Goal: Information Seeking & Learning: Check status

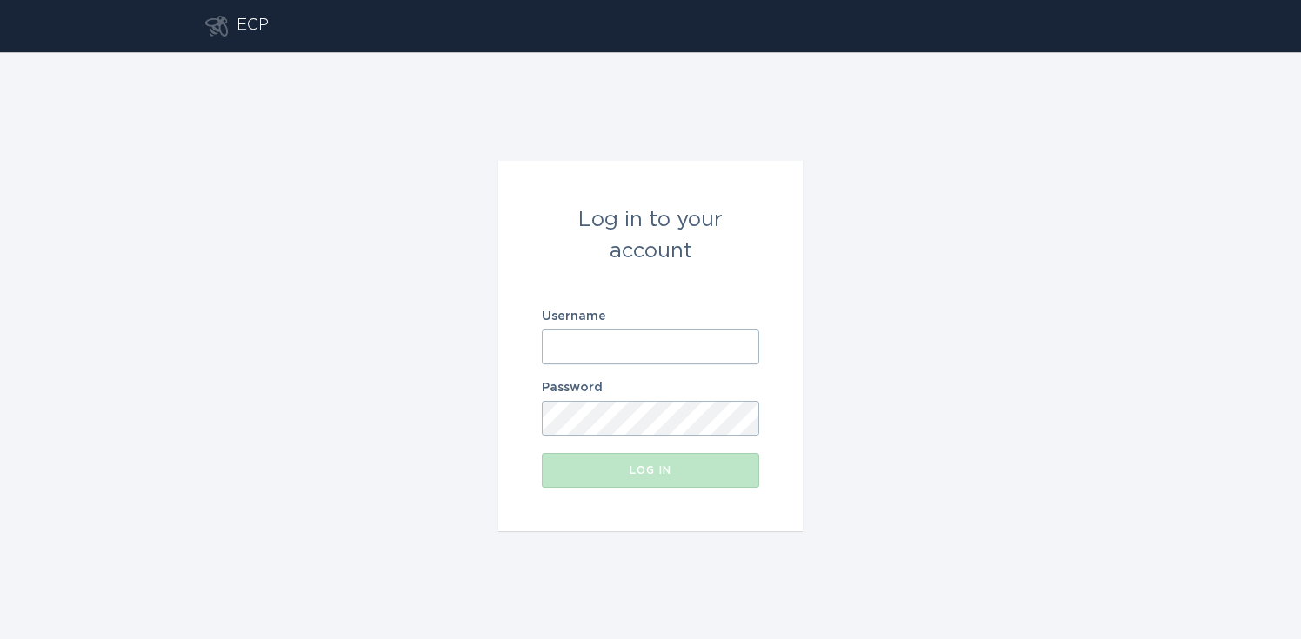
click at [633, 360] on input "Username" at bounding box center [650, 347] width 217 height 35
type input "[PERSON_NAME][EMAIL_ADDRESS][PERSON_NAME][DOMAIN_NAME]"
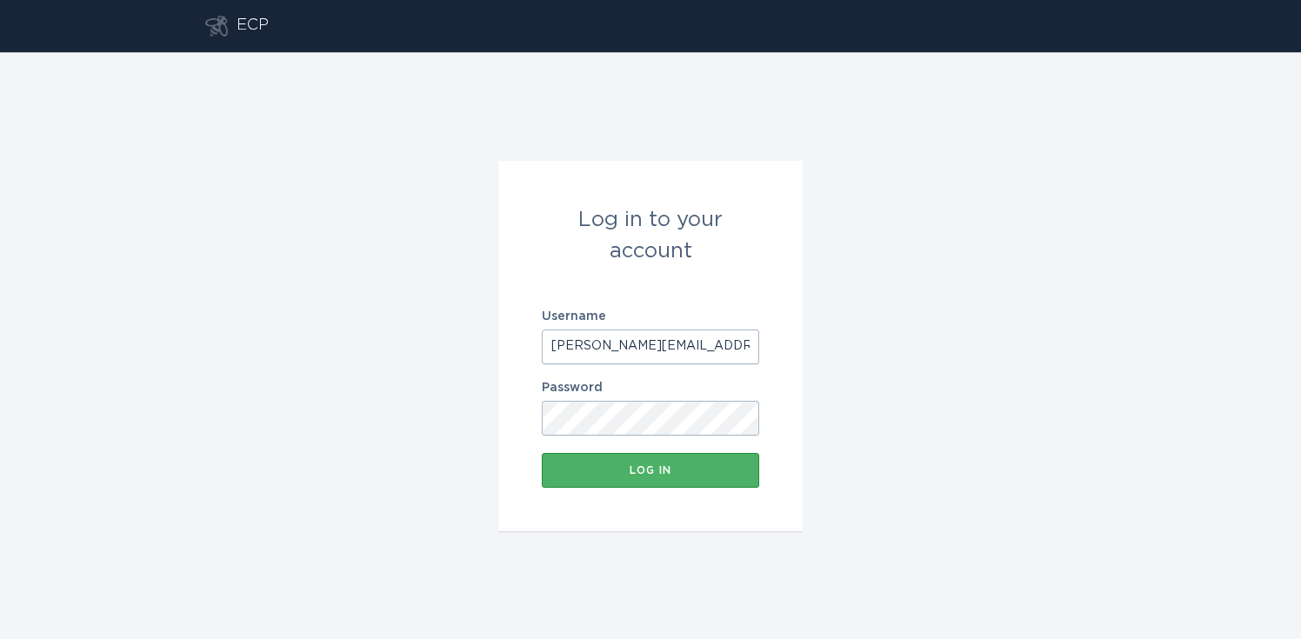
click at [662, 468] on div "Log in" at bounding box center [651, 470] width 200 height 10
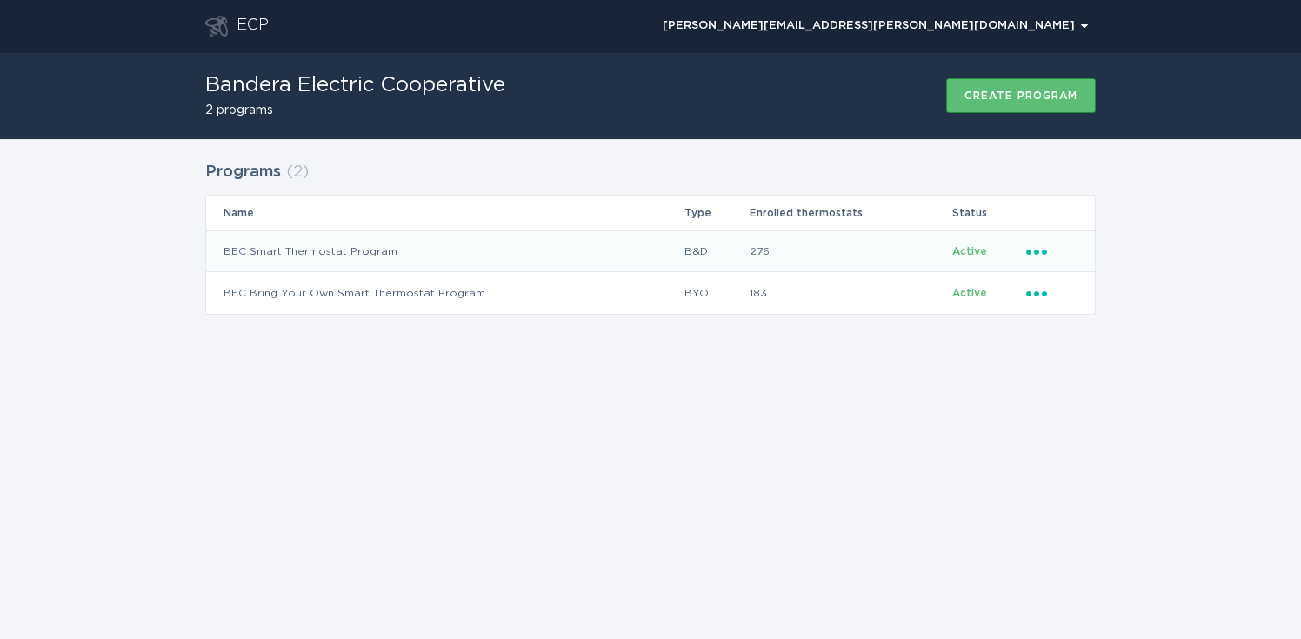
click at [370, 252] on td "BEC Smart Thermostat Program" at bounding box center [445, 252] width 478 height 42
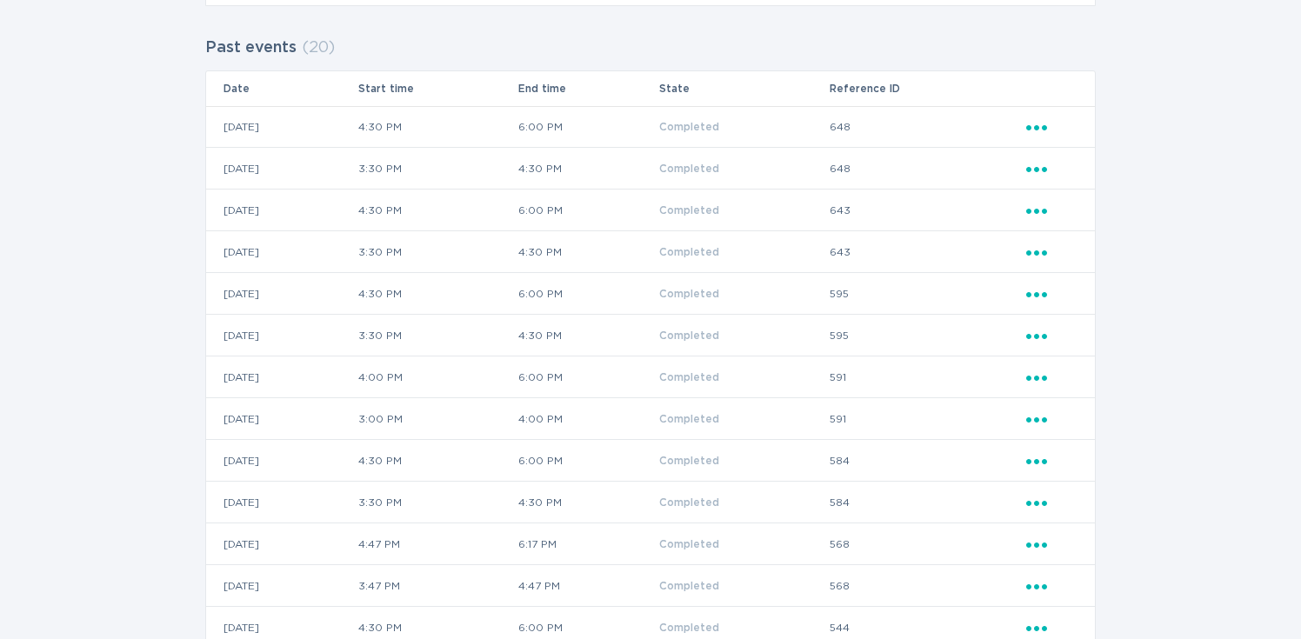
scroll to position [502, 0]
click at [1042, 416] on icon "Ellipsis" at bounding box center [1039, 415] width 24 height 15
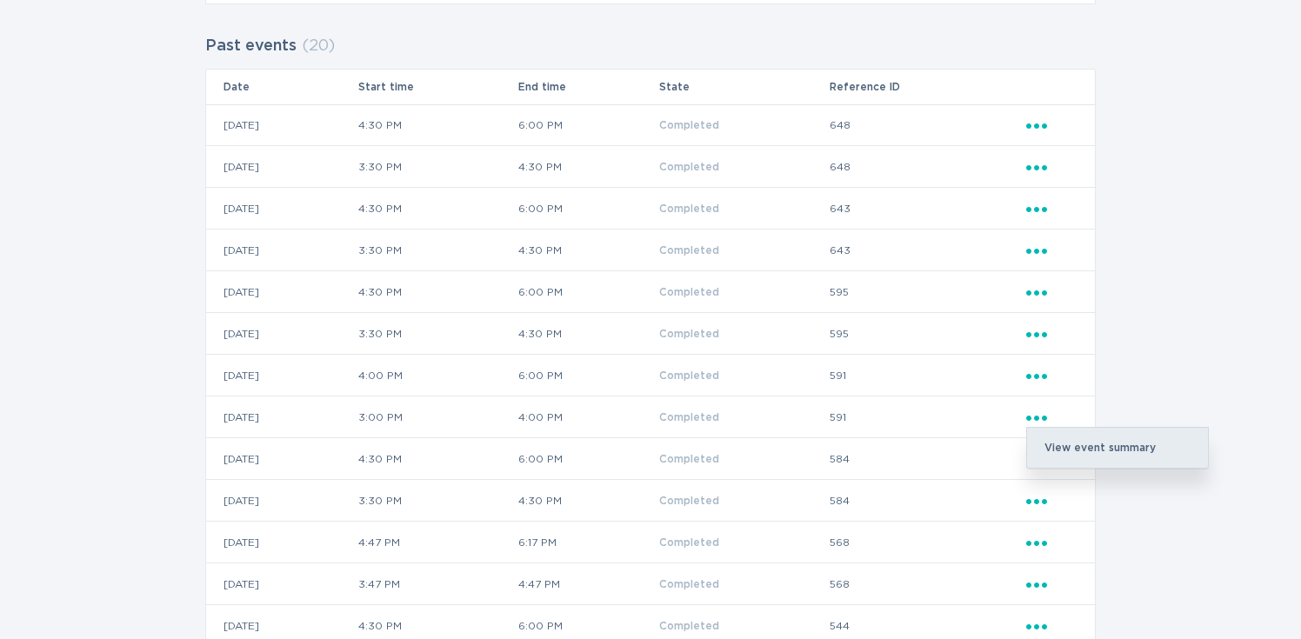
click at [1062, 447] on div "View event summary" at bounding box center [1117, 448] width 181 height 40
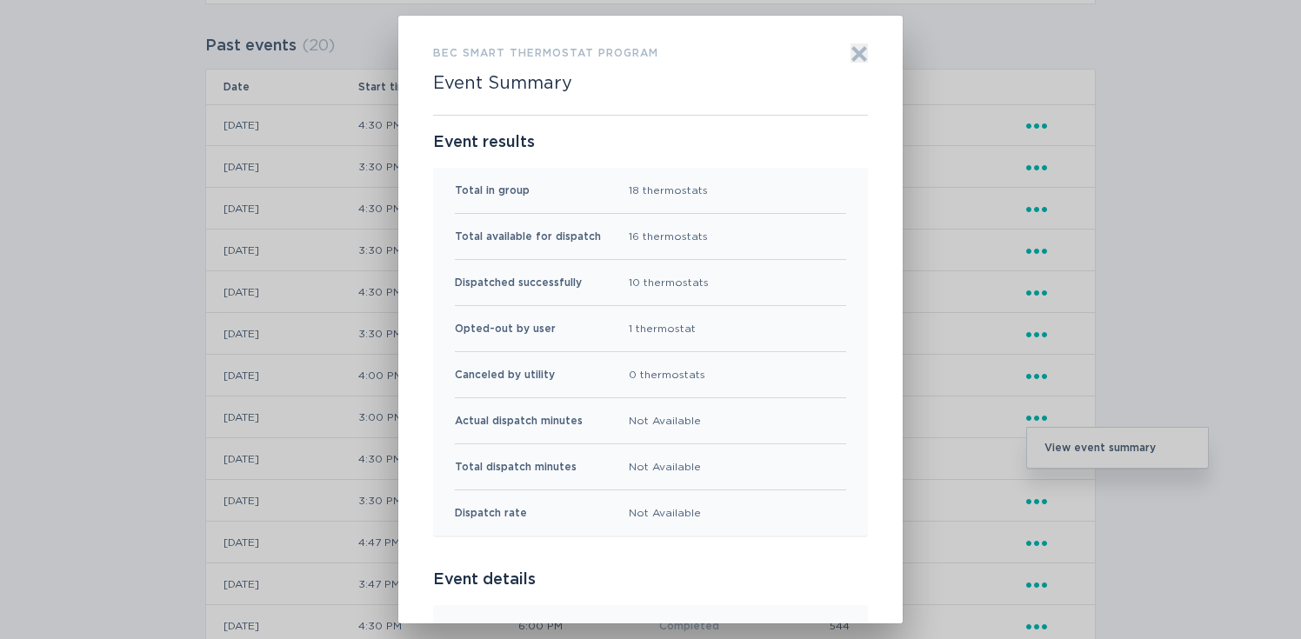
scroll to position [0, 0]
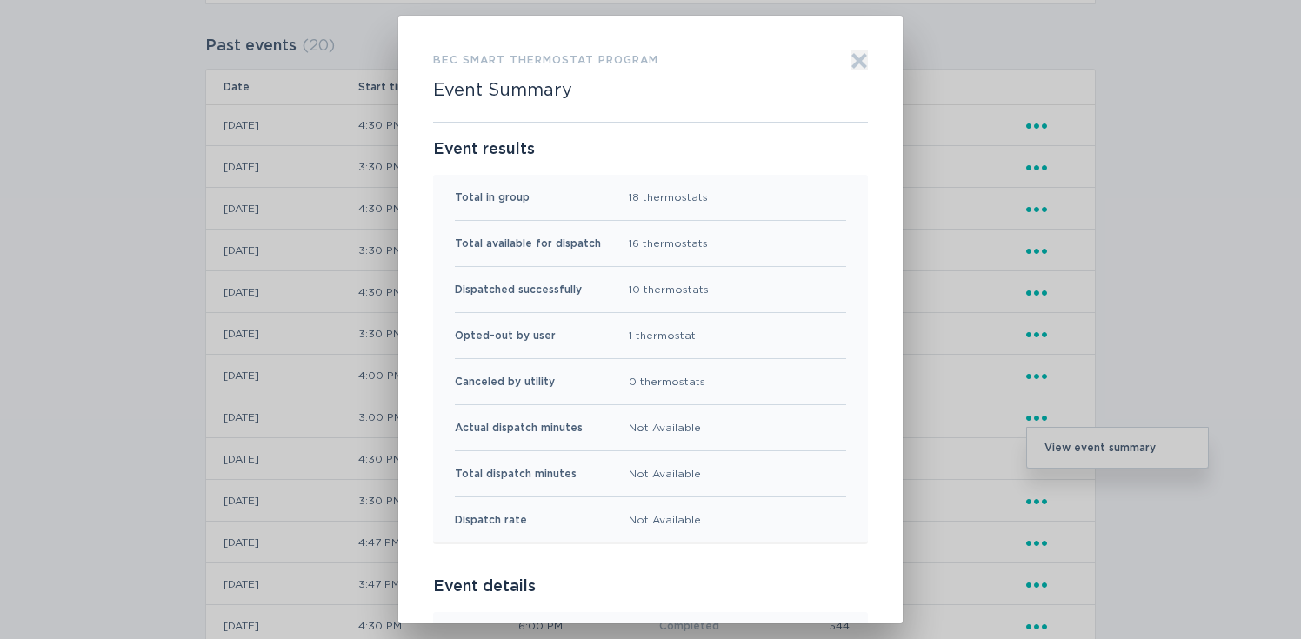
click at [866, 59] on icon "Exit" at bounding box center [859, 60] width 17 height 17
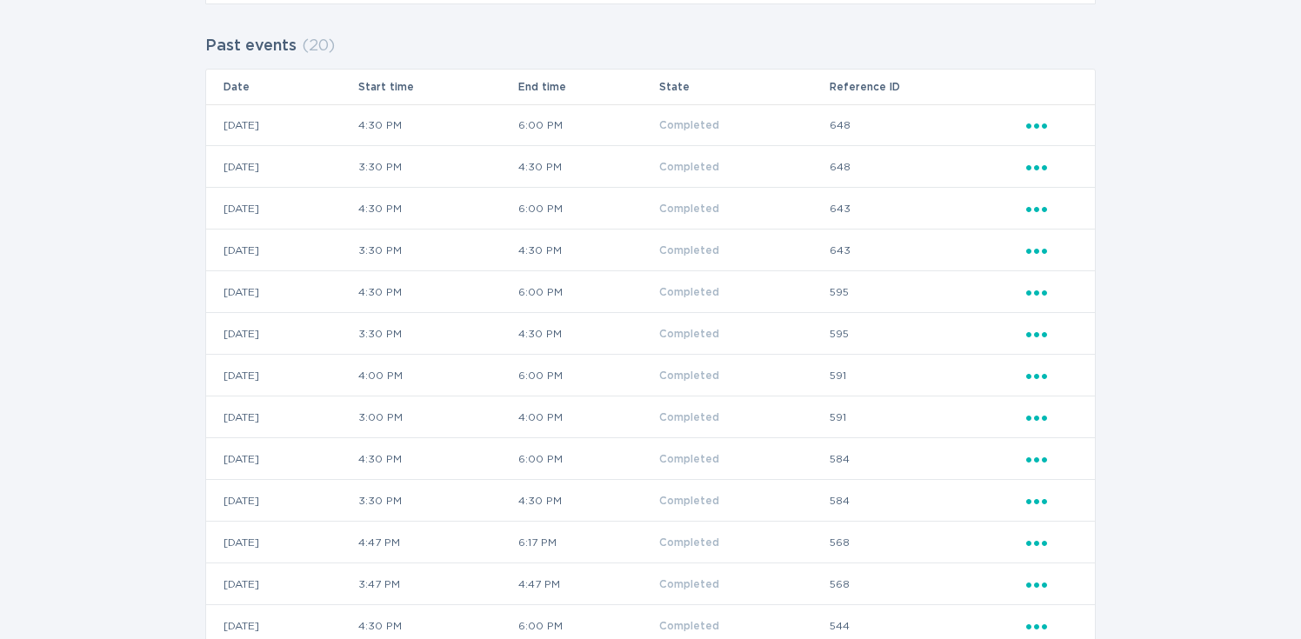
click at [1038, 376] on icon "Popover menu" at bounding box center [1037, 376] width 21 height 5
click at [1055, 397] on div "View event summary" at bounding box center [1117, 406] width 181 height 40
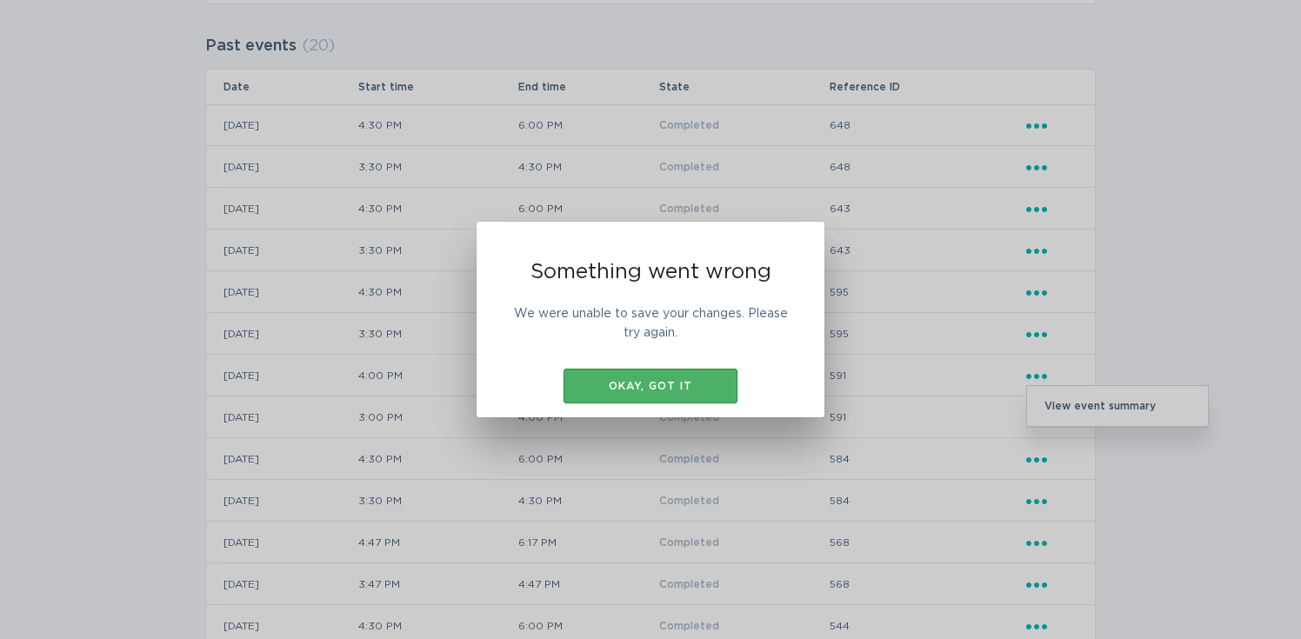
click at [726, 388] on div "Okay, got it" at bounding box center [650, 386] width 157 height 10
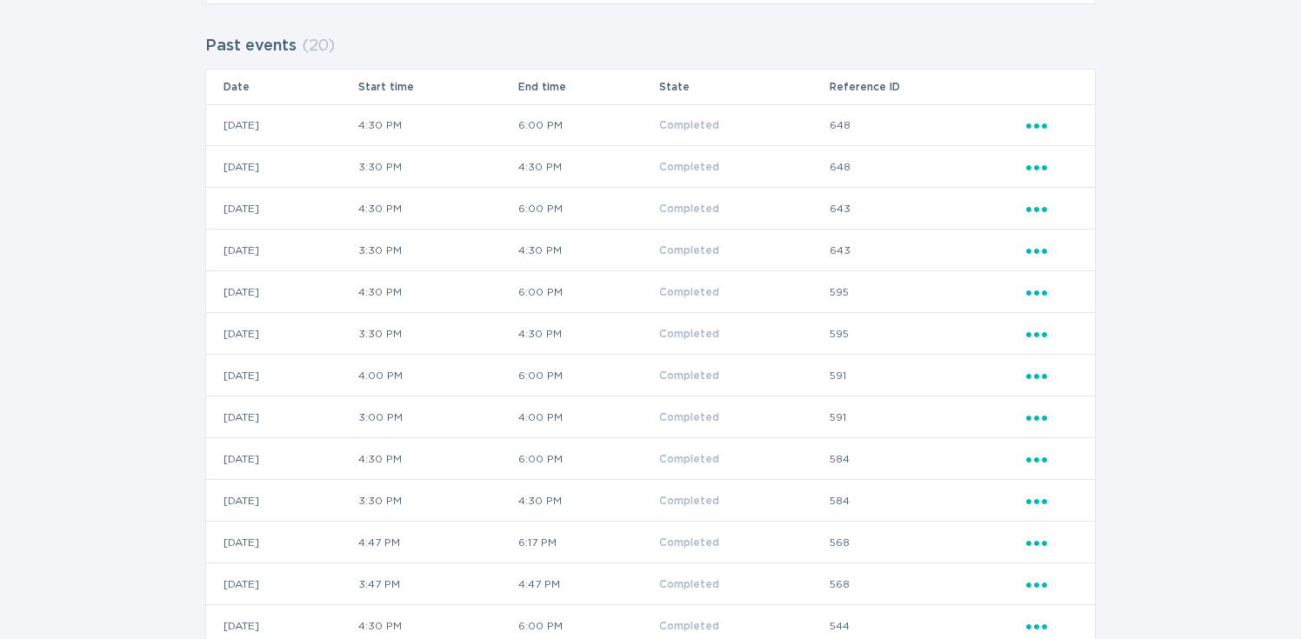
click at [1045, 371] on icon "Ellipsis" at bounding box center [1039, 373] width 24 height 15
click at [1063, 403] on div "View event summary" at bounding box center [1117, 406] width 181 height 40
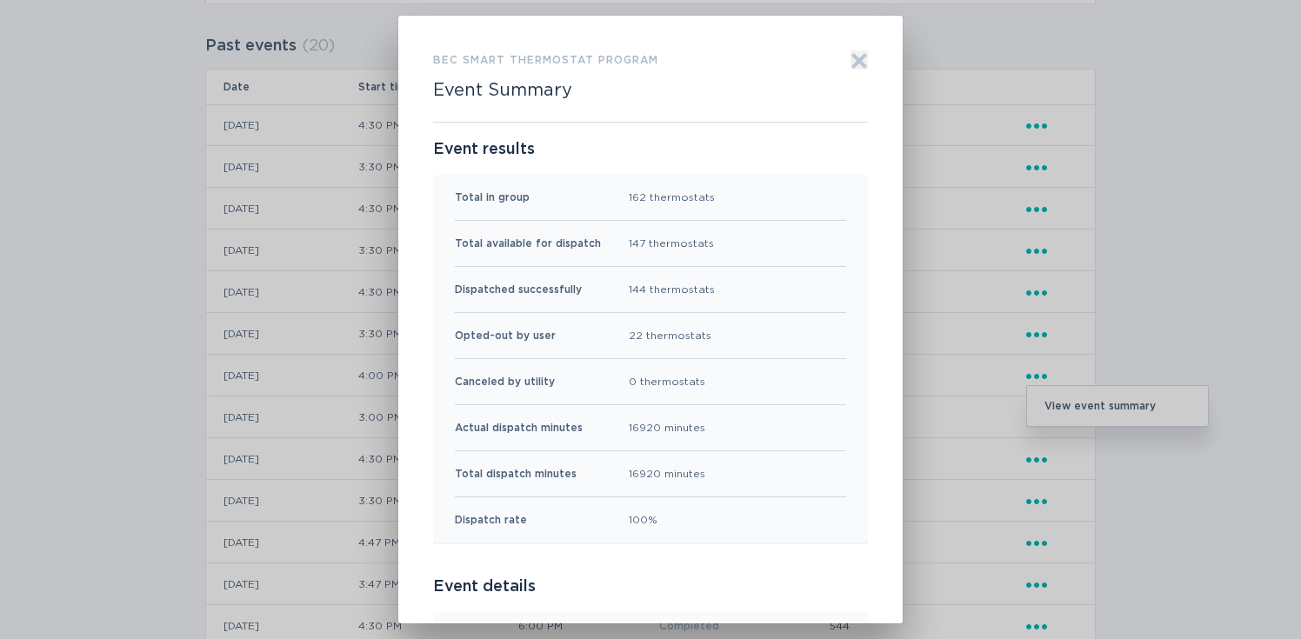
click at [857, 64] on icon "Exit" at bounding box center [859, 61] width 13 height 13
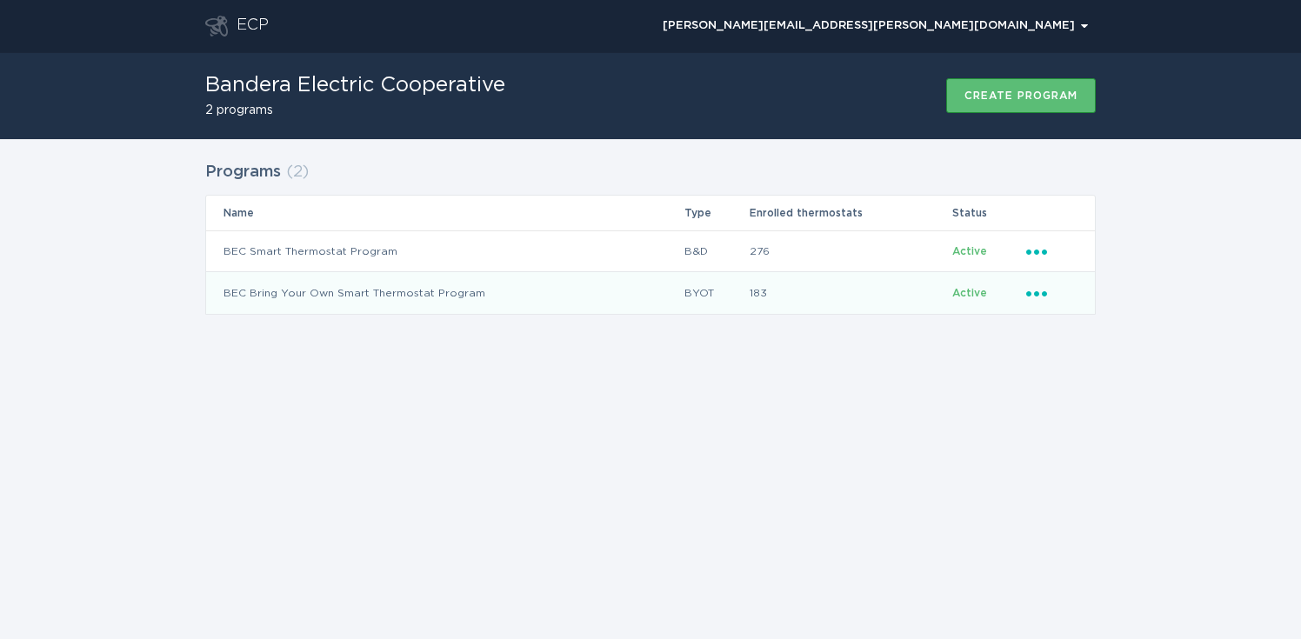
click at [435, 294] on td "BEC Bring Your Own Smart Thermostat Program" at bounding box center [445, 293] width 478 height 42
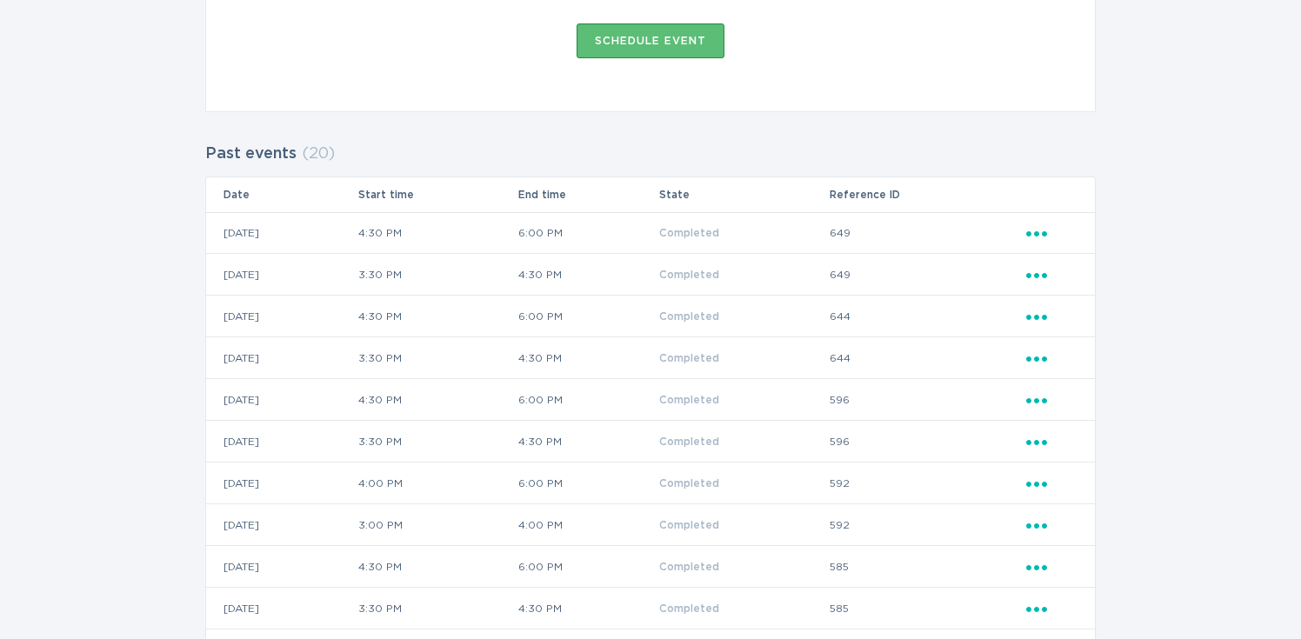
scroll to position [396, 0]
click at [1040, 488] on div "Ellipsis" at bounding box center [1052, 481] width 51 height 19
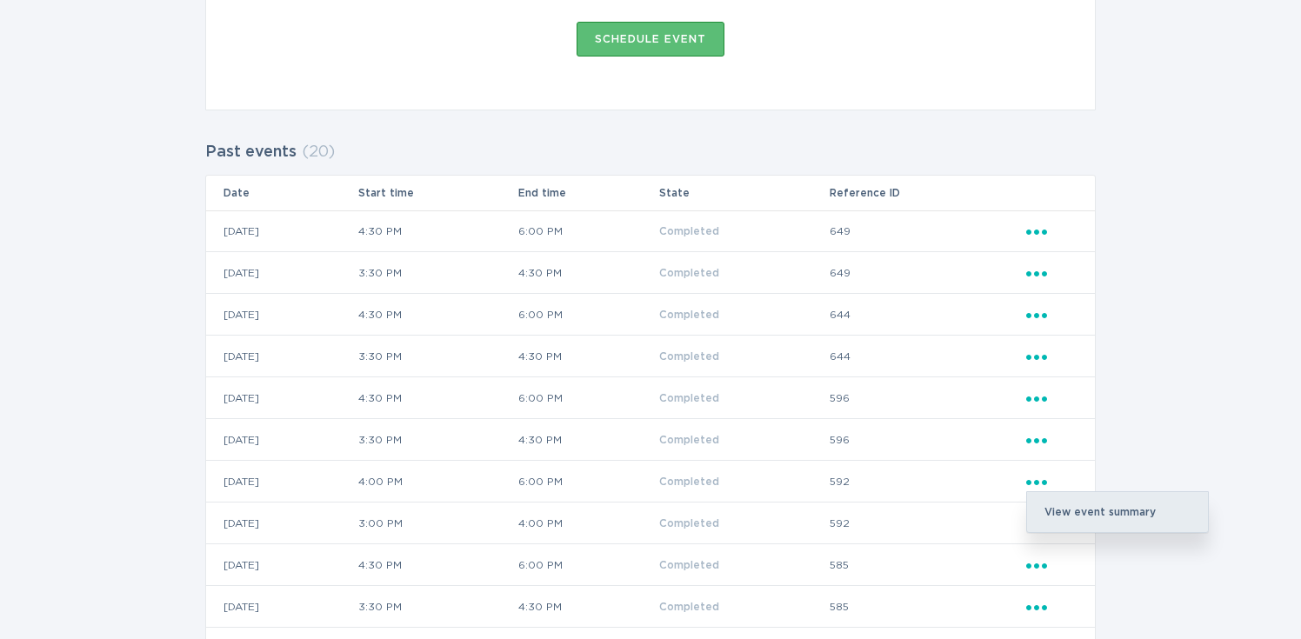
click at [1059, 508] on div "View event summary" at bounding box center [1117, 512] width 181 height 40
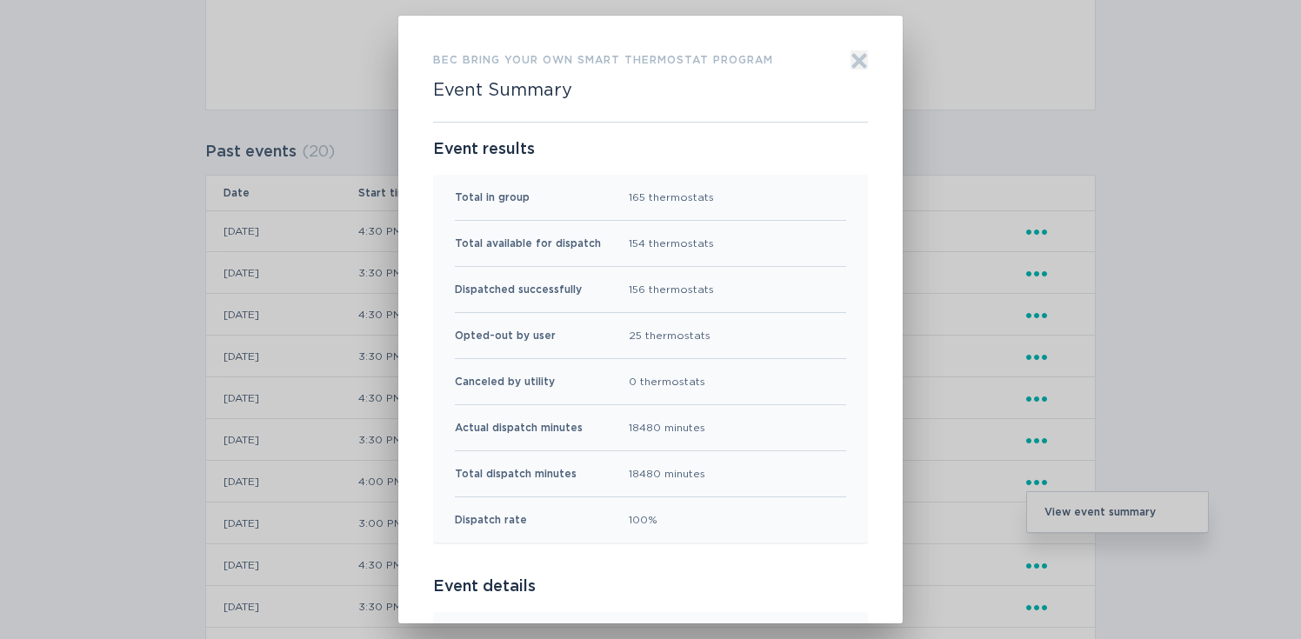
click at [858, 58] on icon "Exit" at bounding box center [859, 61] width 13 height 13
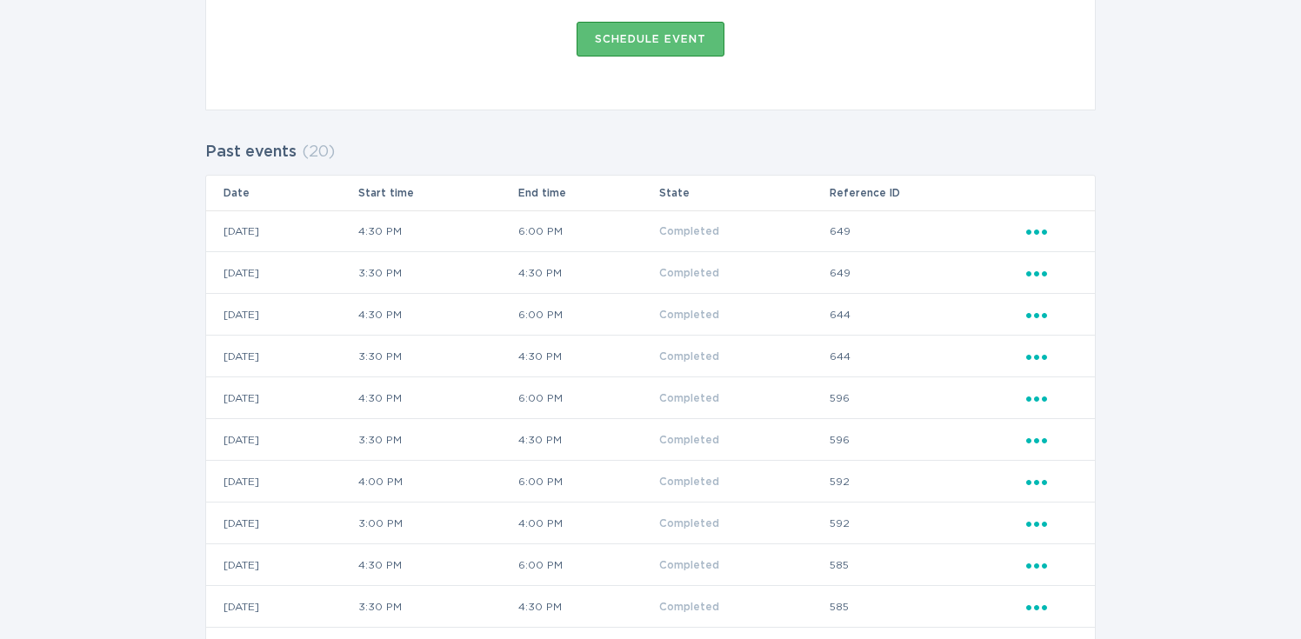
click at [1040, 481] on icon "Ellipsis" at bounding box center [1039, 479] width 24 height 15
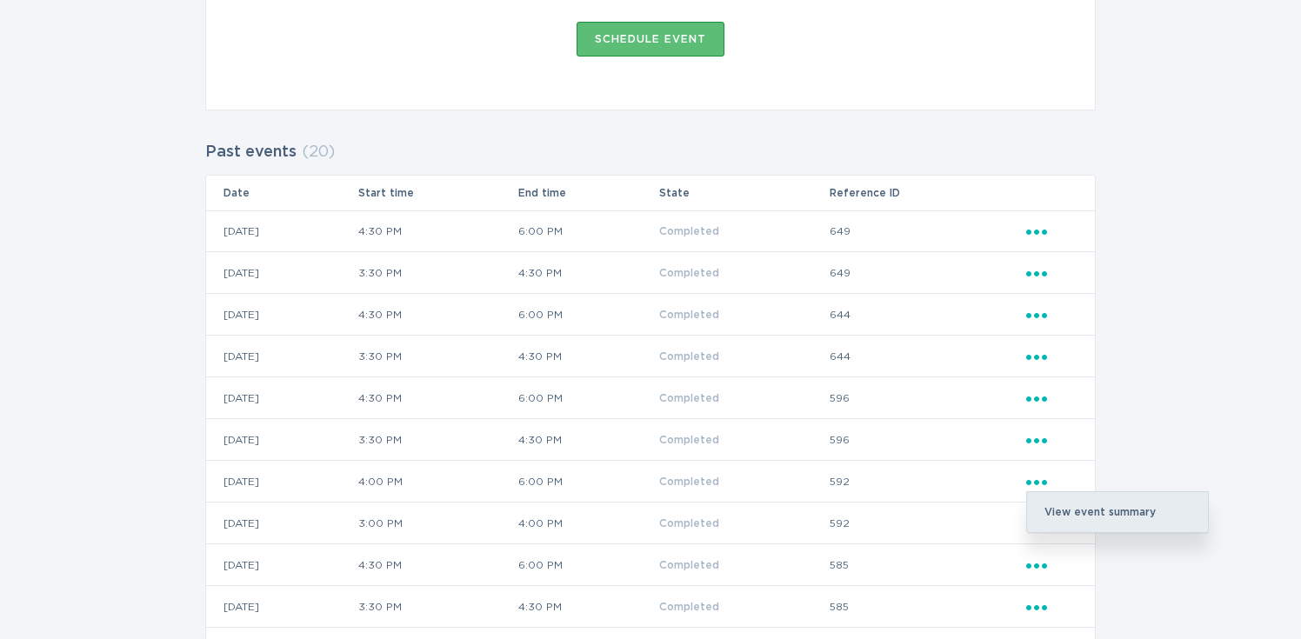
click at [1060, 496] on div "View event summary" at bounding box center [1117, 512] width 181 height 40
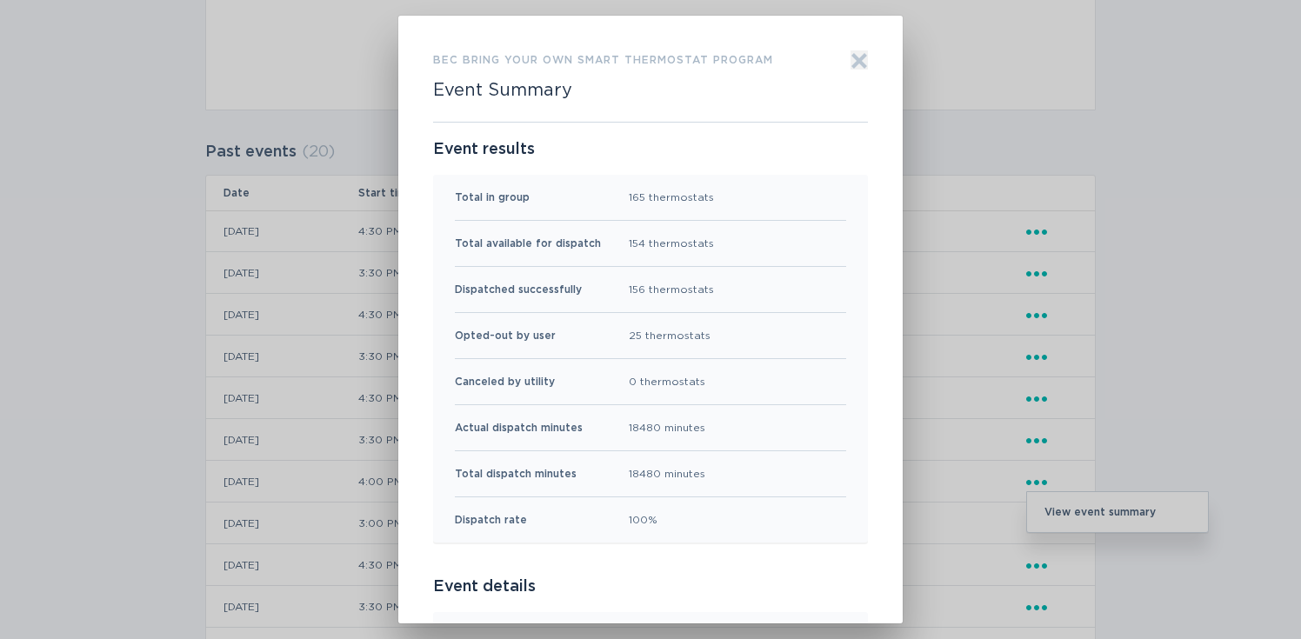
click at [855, 62] on icon "Exit" at bounding box center [859, 60] width 17 height 17
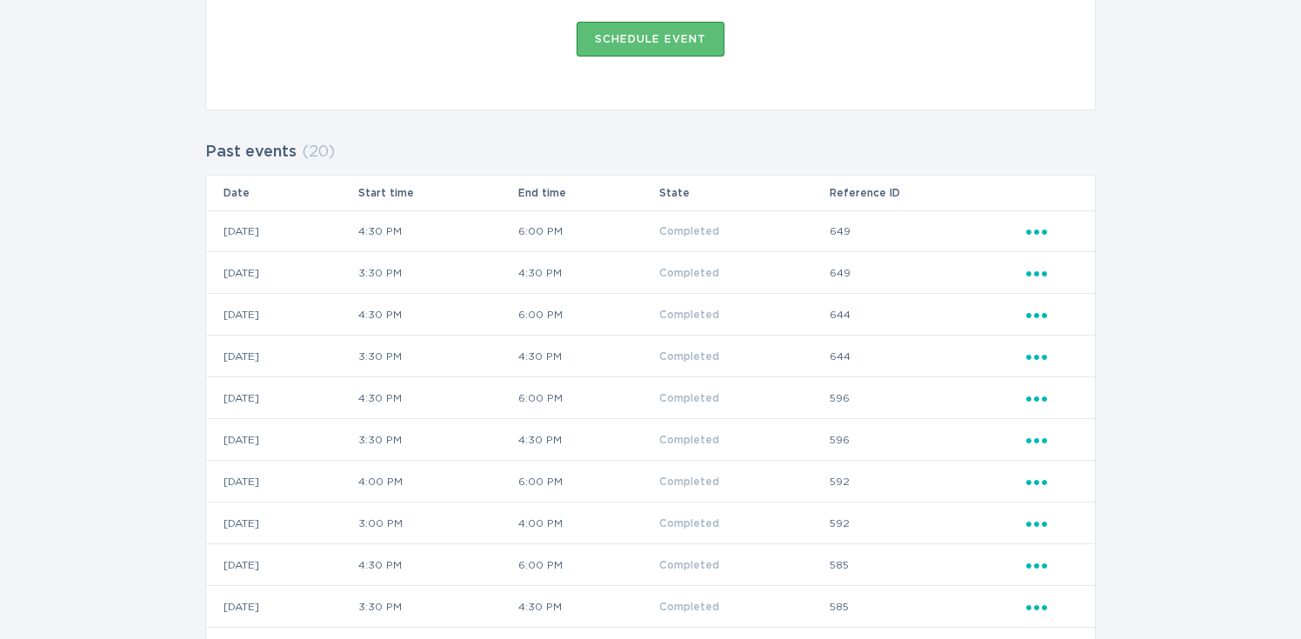
click at [1033, 485] on icon "Ellipsis" at bounding box center [1039, 479] width 24 height 15
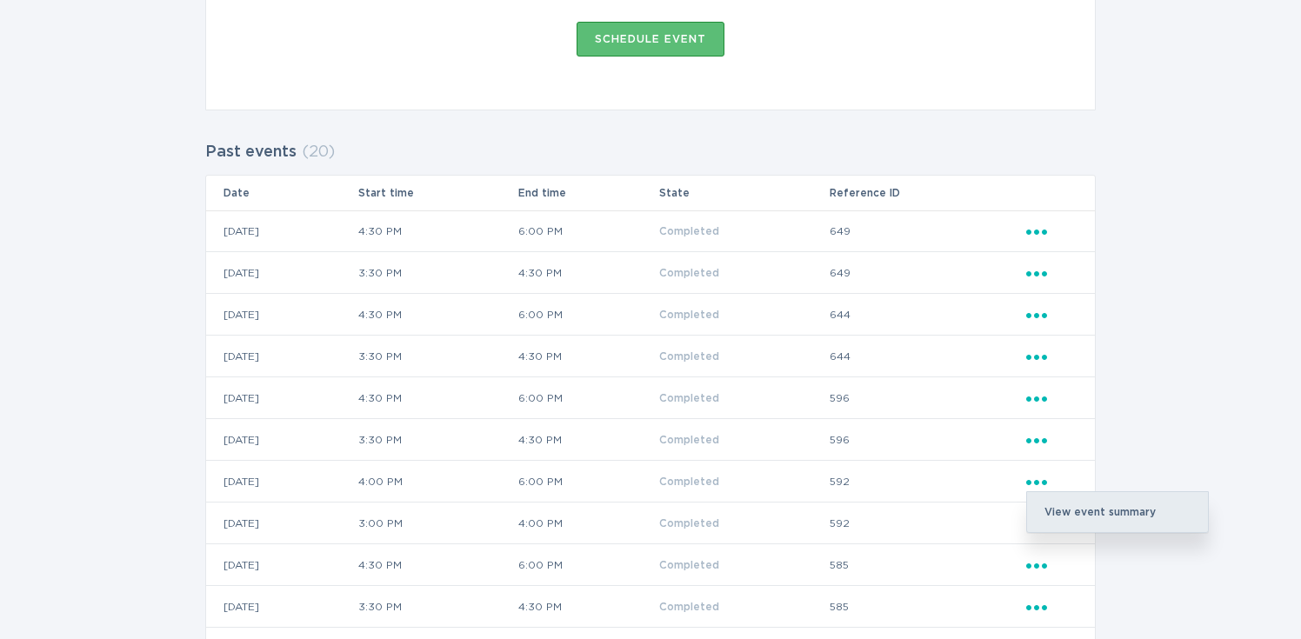
click at [1053, 503] on div "View event summary" at bounding box center [1117, 512] width 181 height 40
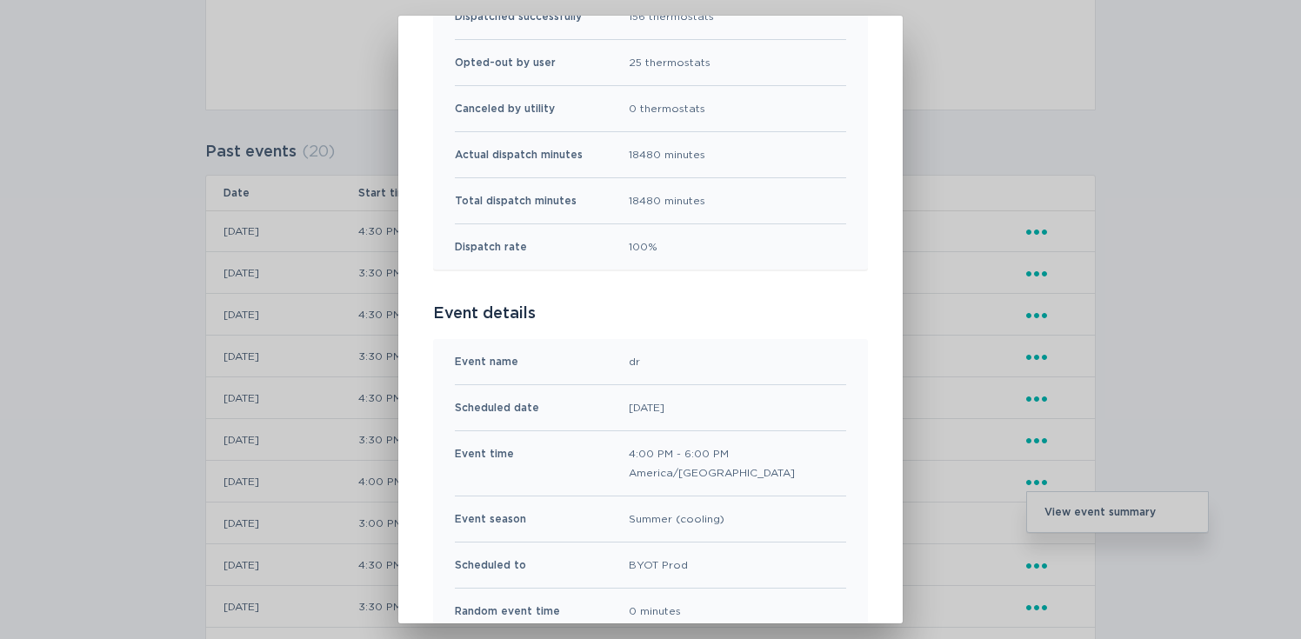
scroll to position [447, 0]
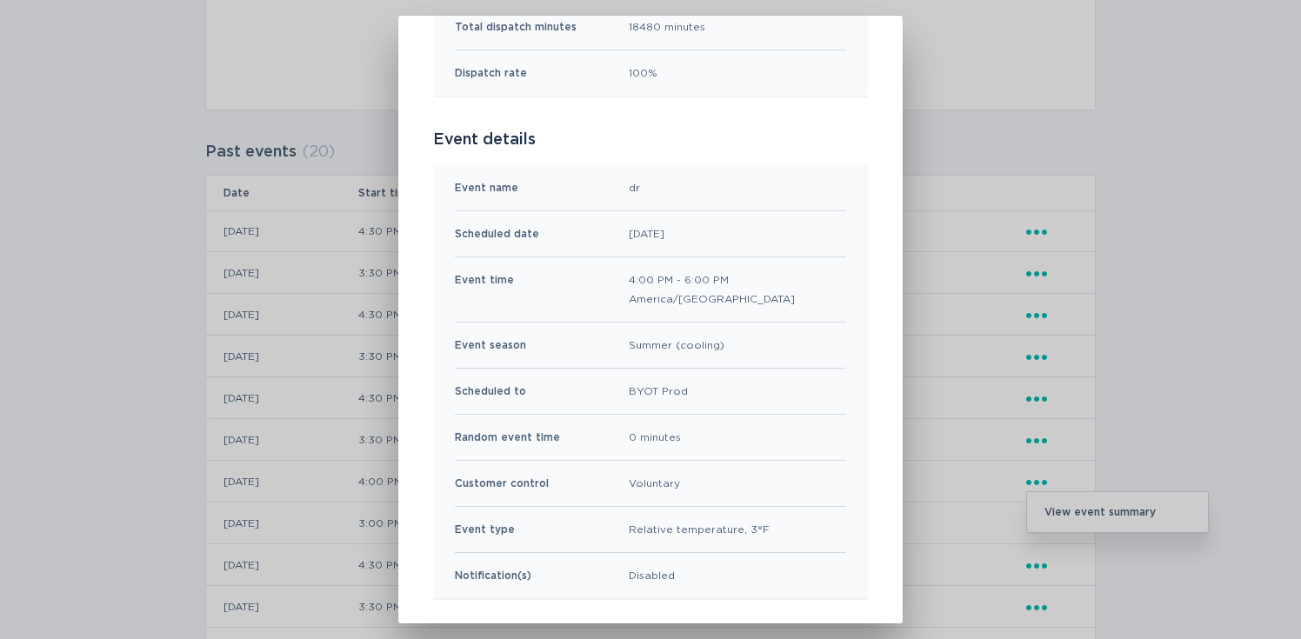
click at [948, 77] on div "BEC Bring Your Own Smart Thermostat Program Event Summary Exit Event results To…" at bounding box center [650, 319] width 1301 height 639
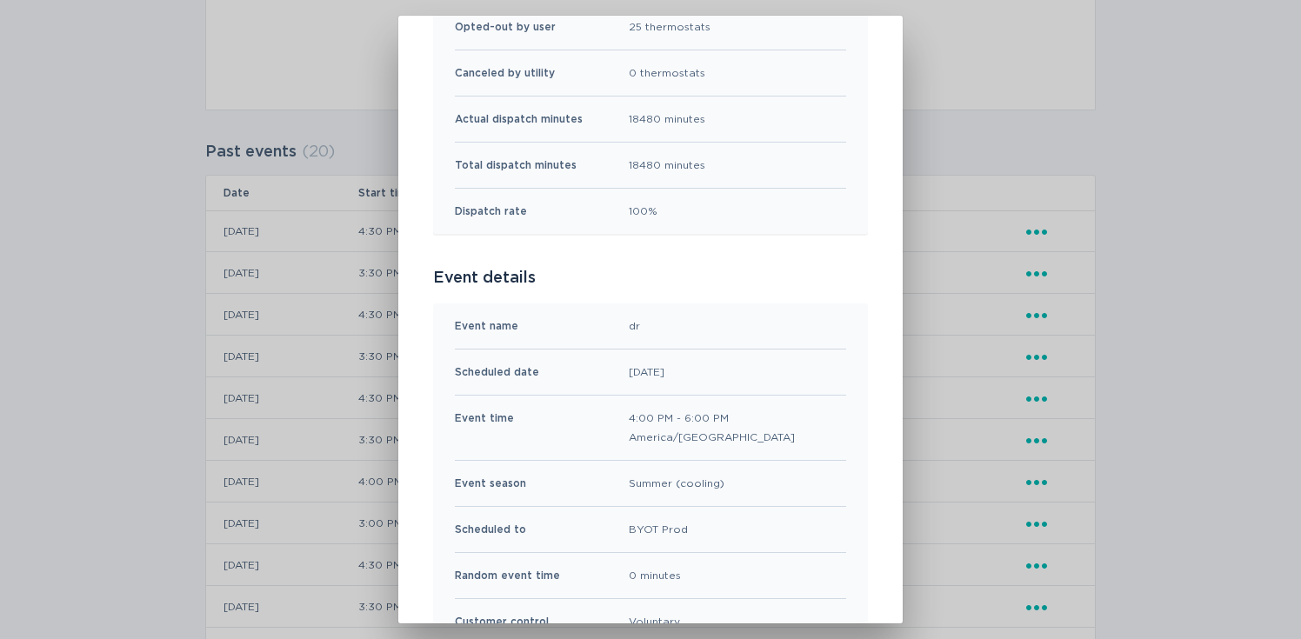
scroll to position [0, 0]
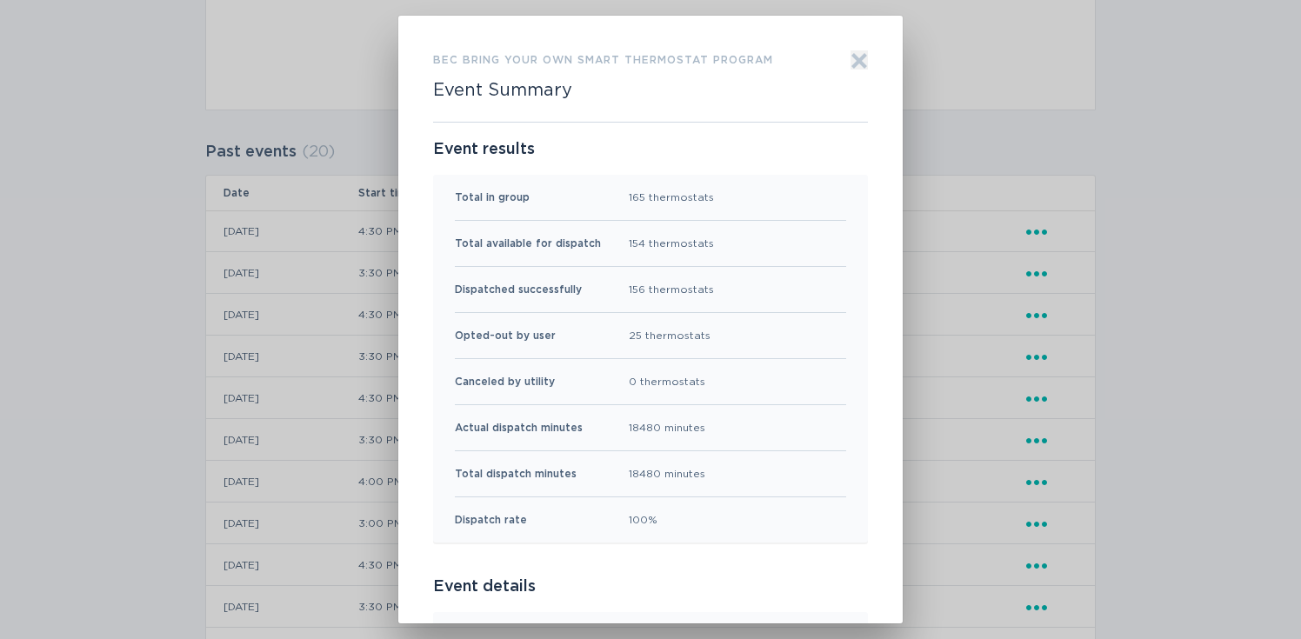
click at [862, 64] on icon "Exit" at bounding box center [859, 61] width 13 height 13
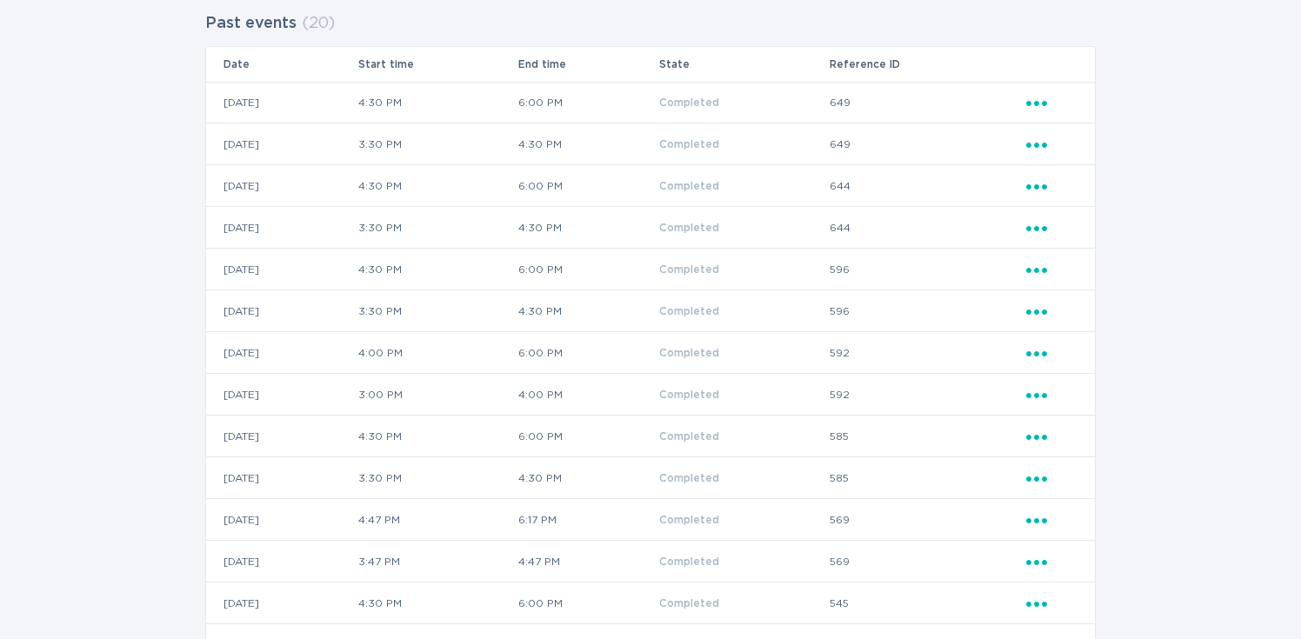
scroll to position [525, 0]
click at [1043, 392] on icon "Popover menu" at bounding box center [1037, 394] width 21 height 5
click at [1051, 411] on div "View event summary" at bounding box center [1117, 425] width 181 height 40
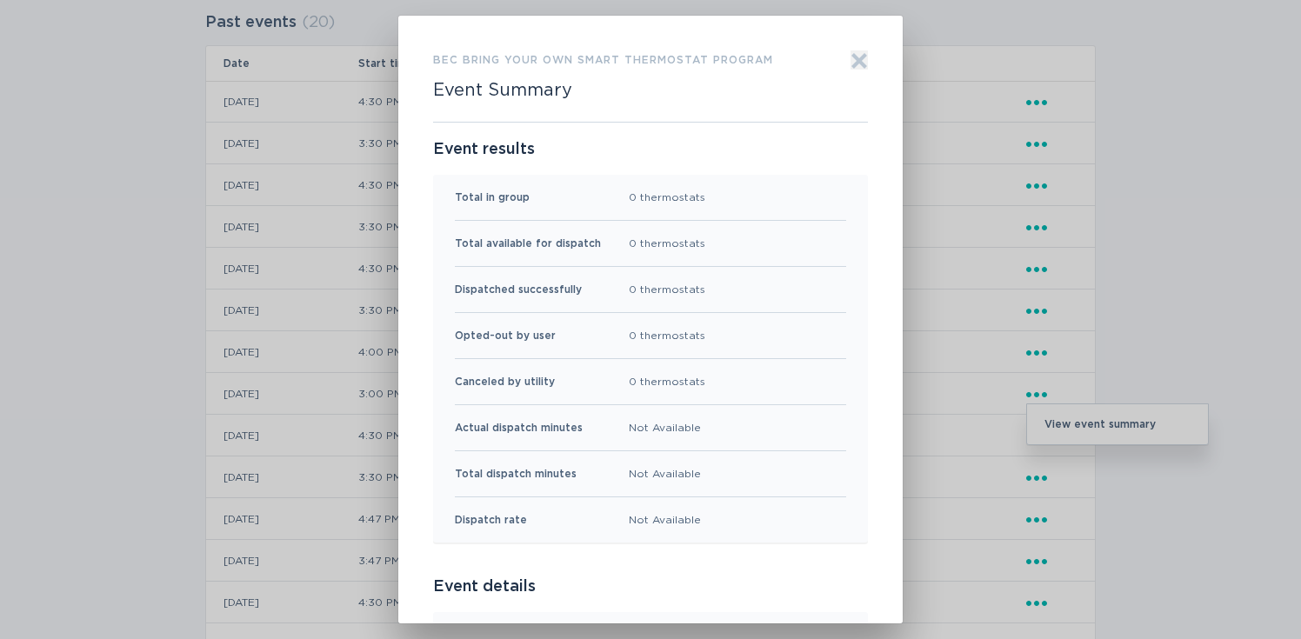
click at [860, 62] on icon "Exit" at bounding box center [859, 61] width 13 height 13
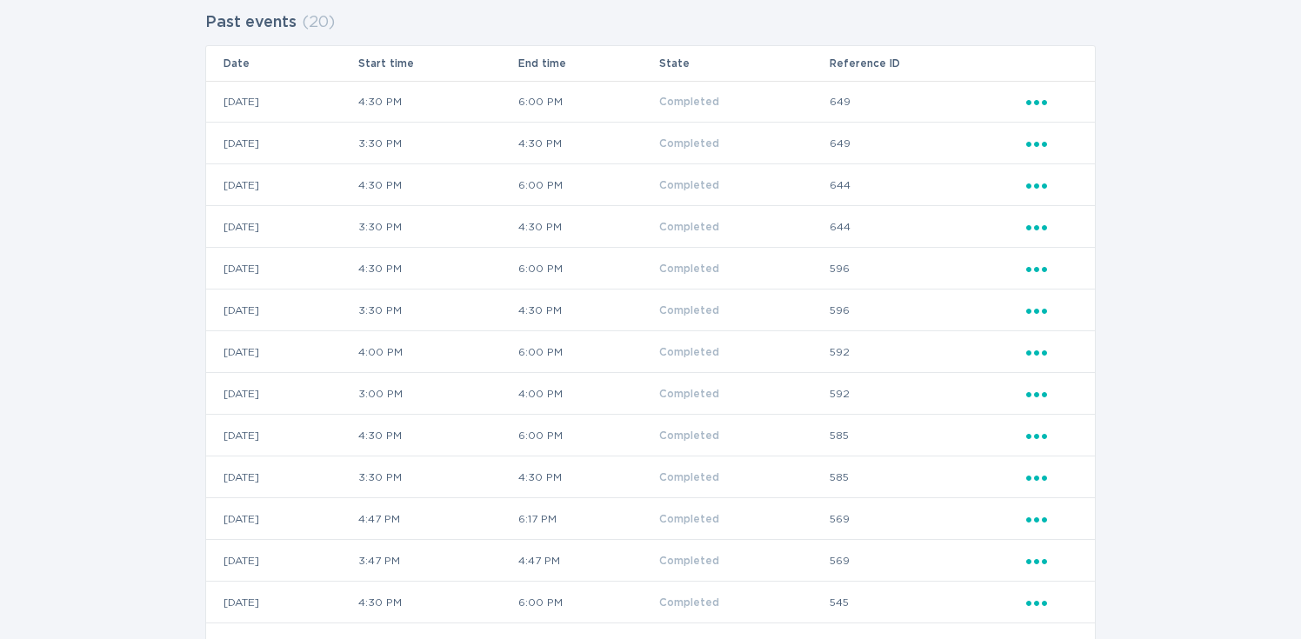
click at [1037, 355] on icon "Popover menu" at bounding box center [1037, 353] width 21 height 5
click at [1059, 376] on div "View event summary" at bounding box center [1117, 383] width 181 height 40
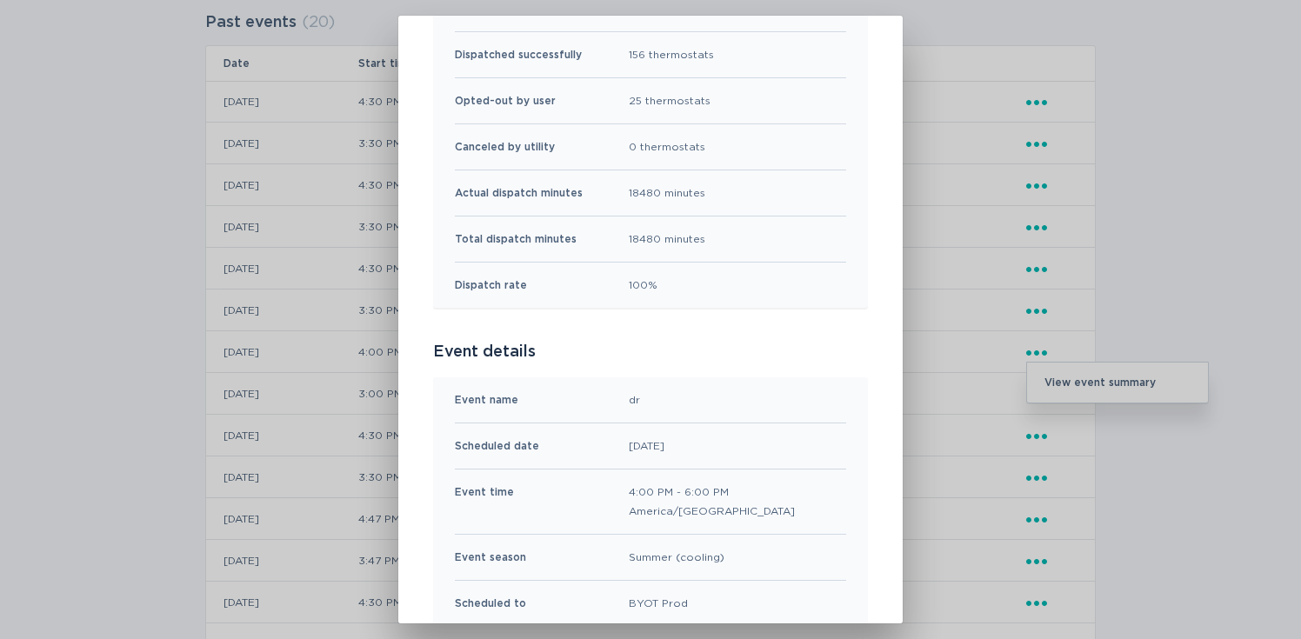
scroll to position [0, 0]
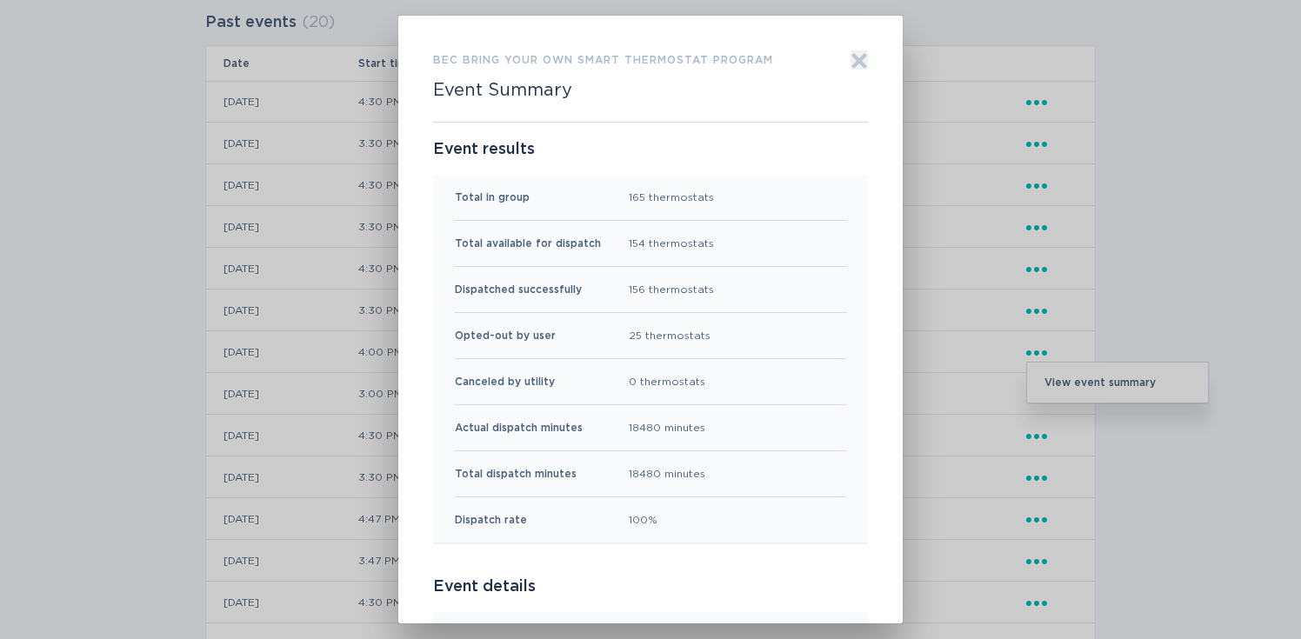
click at [858, 56] on icon "Exit" at bounding box center [859, 60] width 17 height 17
